Goal: Complete application form

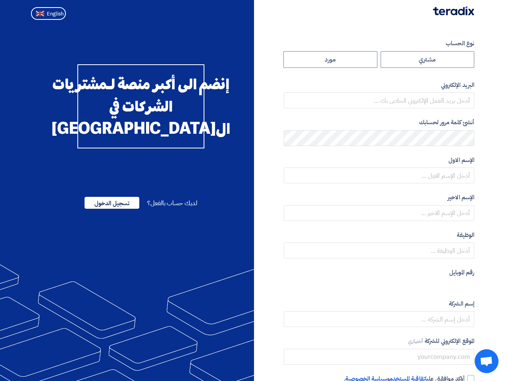
radio input "true"
type input "[EMAIL_ADDRESS][DOMAIN_NAME]"
type input "Arabian Centres Co."
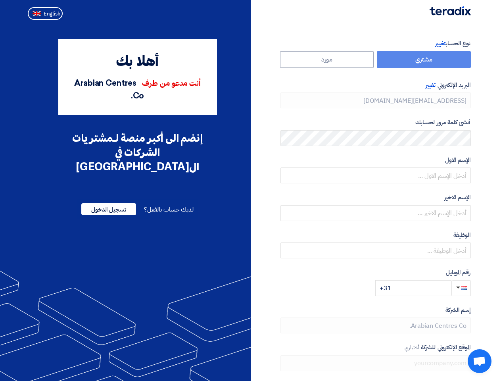
click at [250, 191] on div "أهلا بك أنت مدعو من طرف Arabian Centres Co. إنضم الى أكبر منصة لـمشتريات الشركا…" at bounding box center [138, 229] width 226 height 381
click at [436, 43] on span "تغيير" at bounding box center [440, 43] width 10 height 9
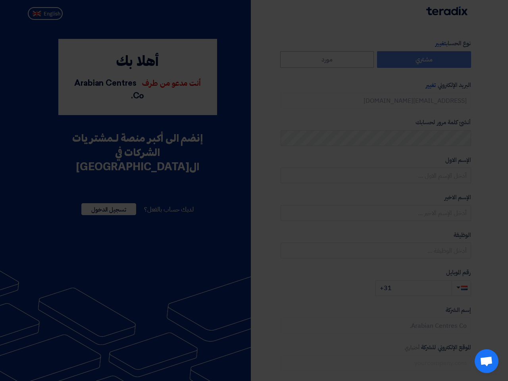
click at [430, 85] on modal-container "REGISTER.DISCARD_INVITATION_POPUP.TITLE REGISTER.DISCARD_INVITATION_POPUP.SUB_T…" at bounding box center [254, 190] width 508 height 381
click at [461, 288] on modal-container "REGISTER.DISCARD_INVITATION_POPUP.TITLE REGISTER.DISCARD_INVITATION_POPUP.SUB_T…" at bounding box center [254, 190] width 508 height 381
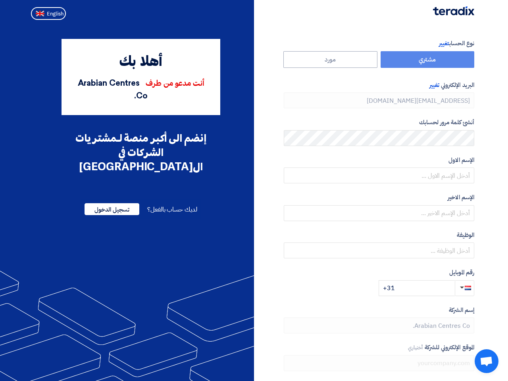
click at [45, 13] on modal-container "REGISTER.DISCARD_INVITATION_POPUP.TITLE REGISTER.DISCARD_INVITATION_POPUP.SUB_T…" at bounding box center [254, 190] width 508 height 381
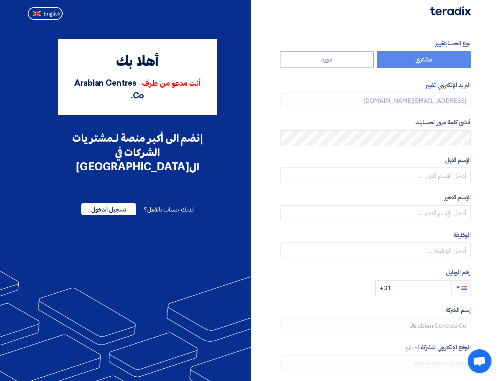
click at [480, 361] on span "Open chat" at bounding box center [479, 361] width 13 height 11
